Goal: Task Accomplishment & Management: Use online tool/utility

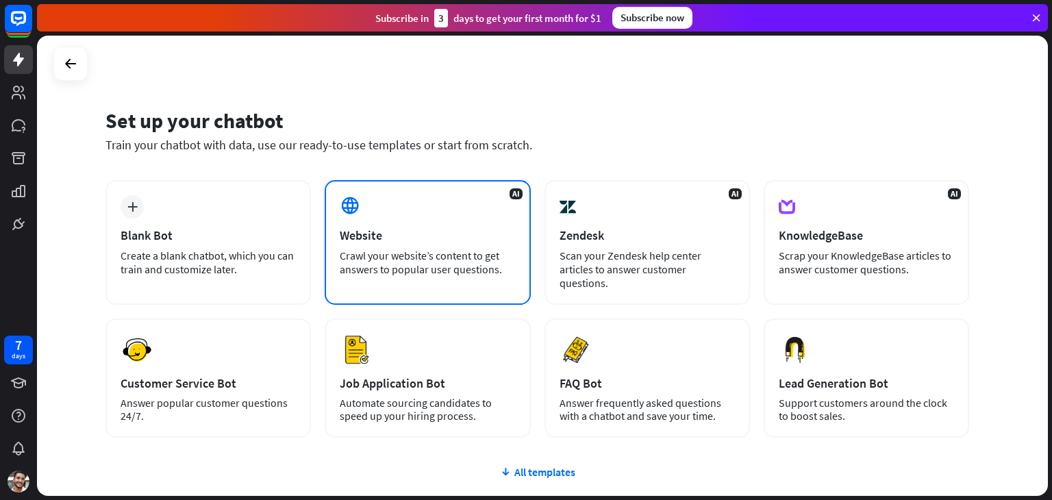
click at [485, 255] on div "Crawl your website’s content to get answers to popular user questions." at bounding box center [427, 262] width 175 height 27
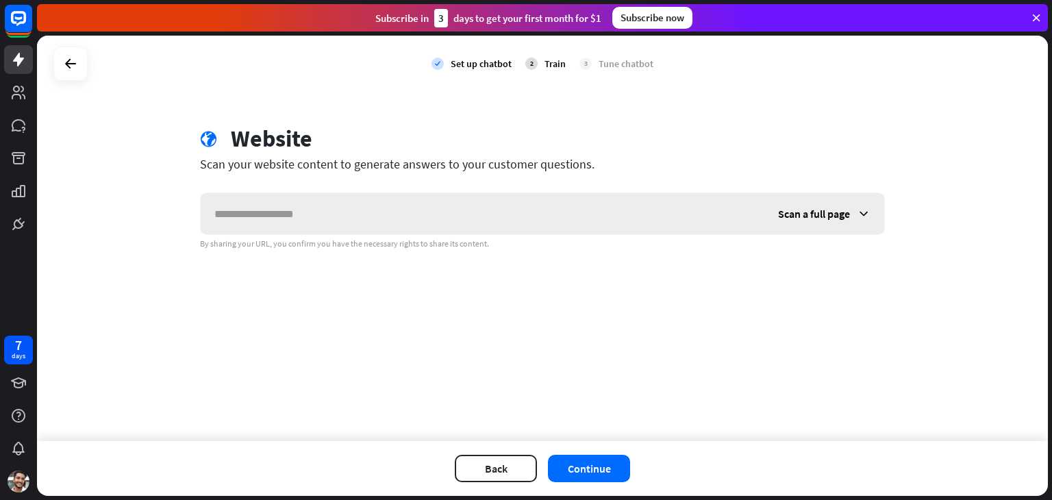
click at [831, 212] on span "Scan a full page" at bounding box center [814, 214] width 72 height 14
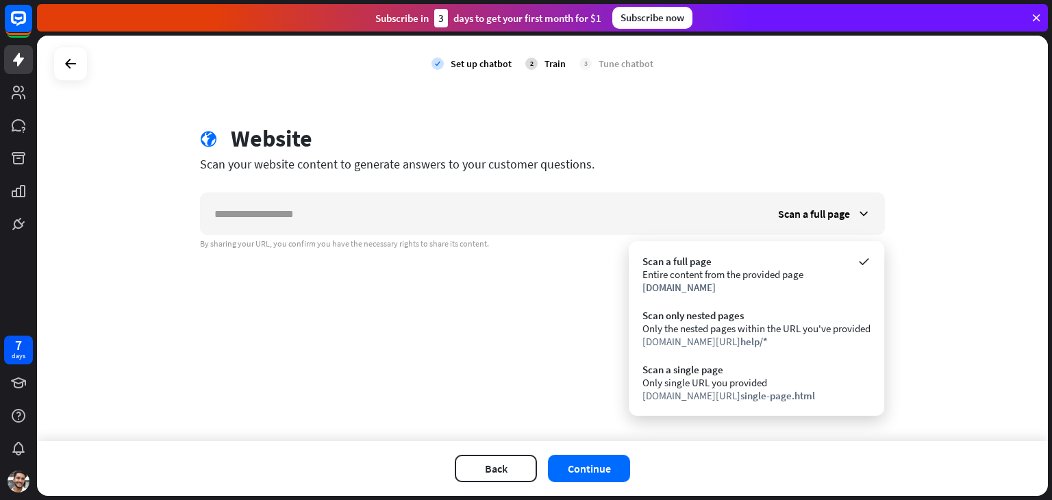
click at [490, 322] on div "check Set up chatbot 2 Train 3 Tune chatbot globe Website Scan your website con…" at bounding box center [542, 239] width 1011 height 406
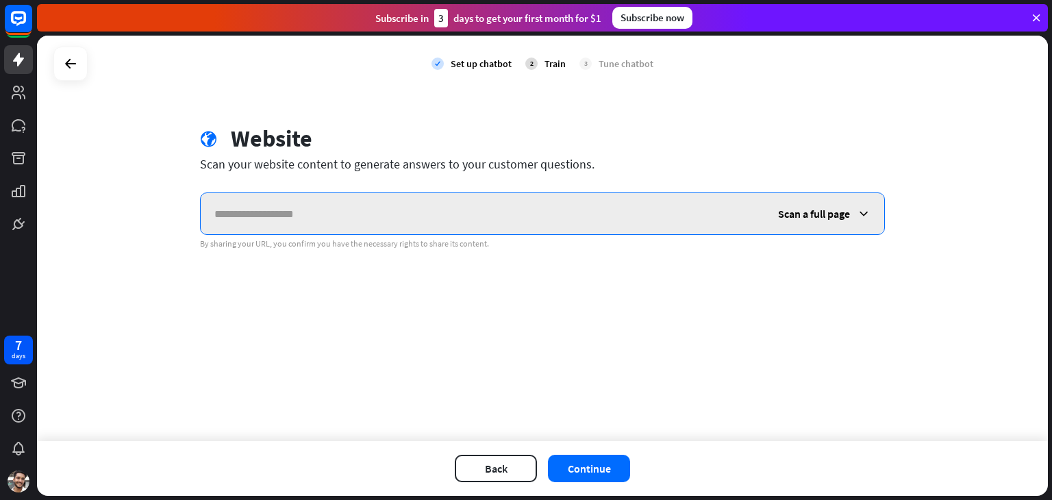
click at [263, 227] on input "text" at bounding box center [483, 213] width 564 height 41
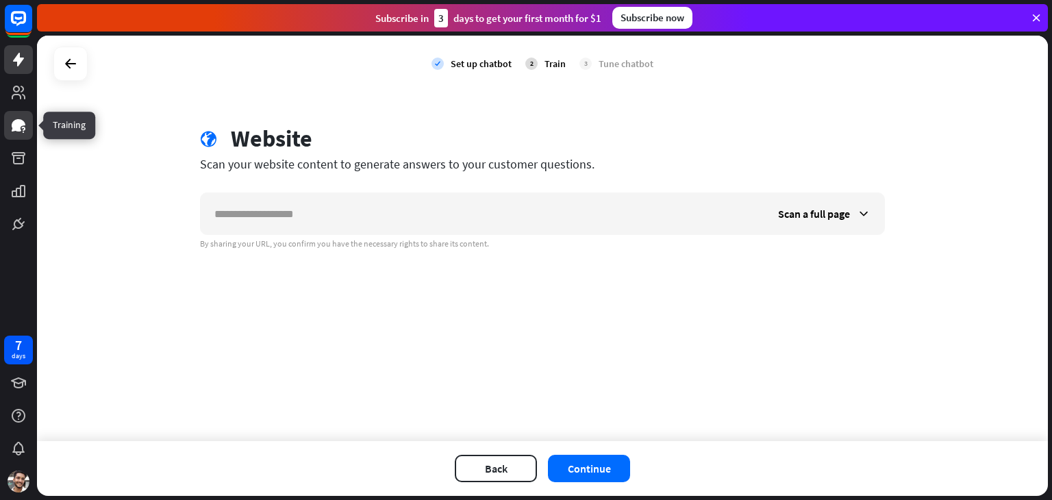
click at [20, 123] on icon at bounding box center [19, 125] width 14 height 12
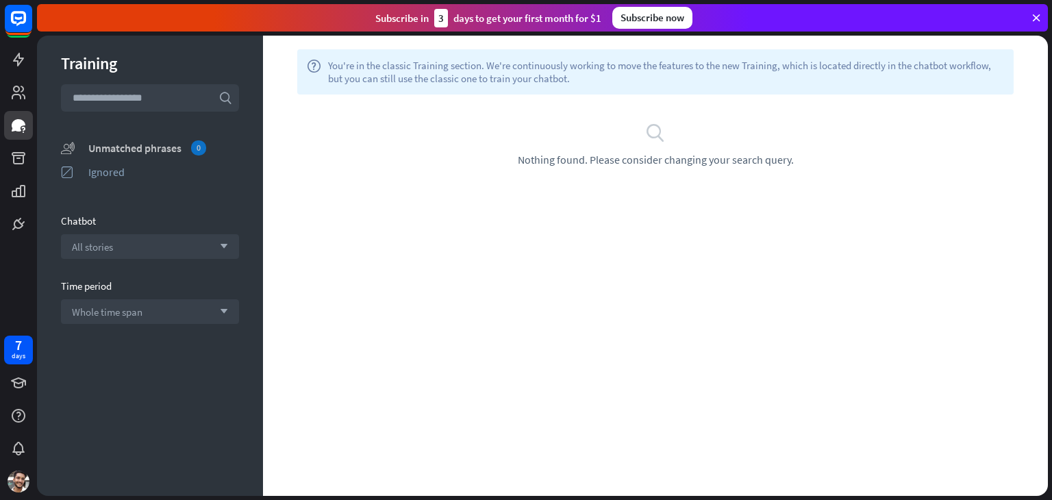
click at [145, 146] on div "Unmatched phrases 0" at bounding box center [163, 147] width 151 height 15
click at [27, 157] on link at bounding box center [18, 158] width 29 height 29
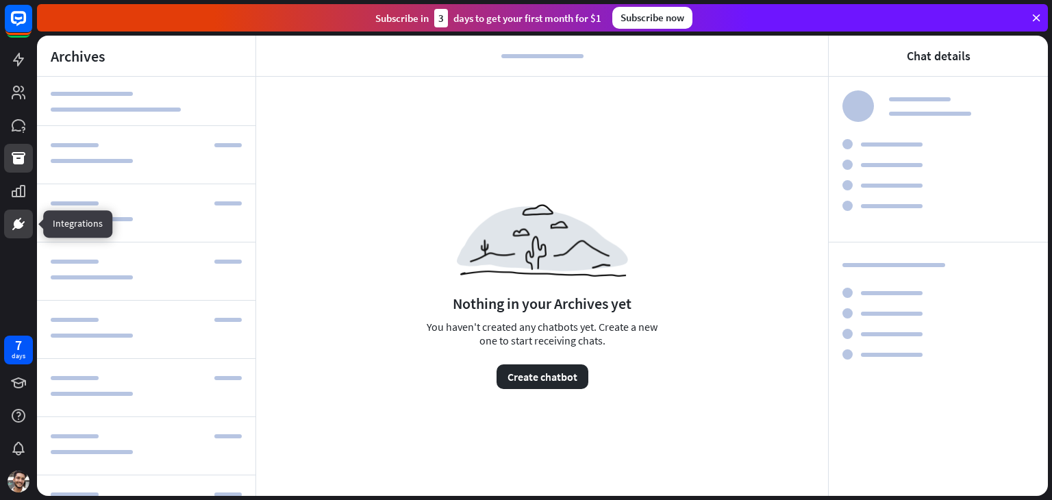
click at [22, 216] on icon at bounding box center [18, 224] width 16 height 16
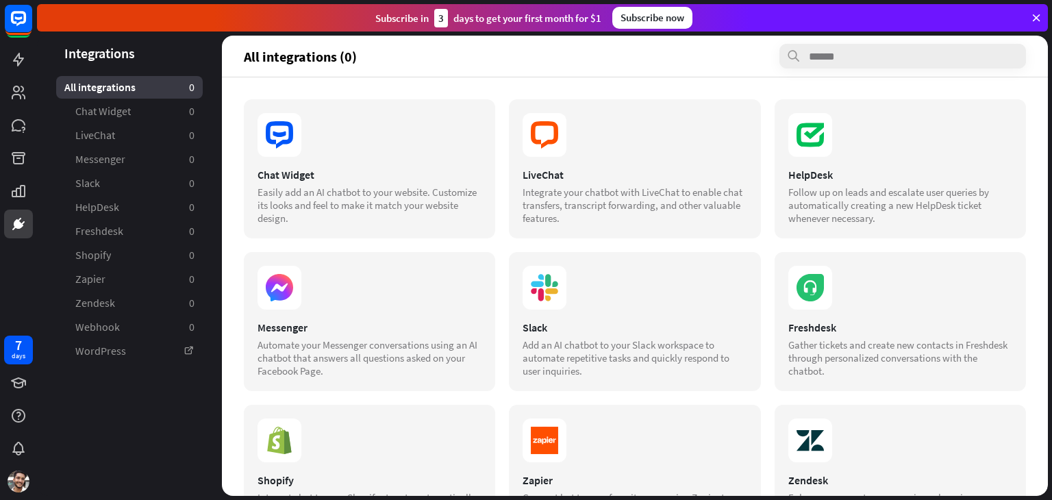
click at [209, 73] on aside "Integrations All integrations 0 Chat Widget 0 LiveChat 0 Messenger 0 Slack 0 He…" at bounding box center [129, 266] width 185 height 460
